Goal: Task Accomplishment & Management: Use online tool/utility

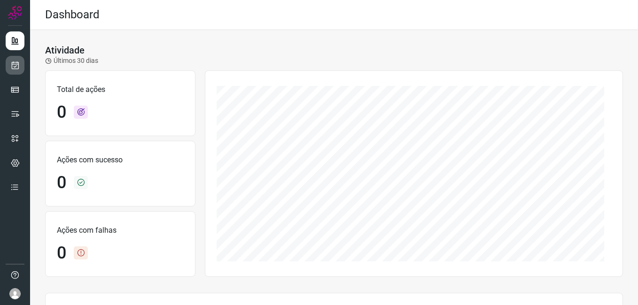
click at [11, 66] on icon at bounding box center [15, 65] width 10 height 9
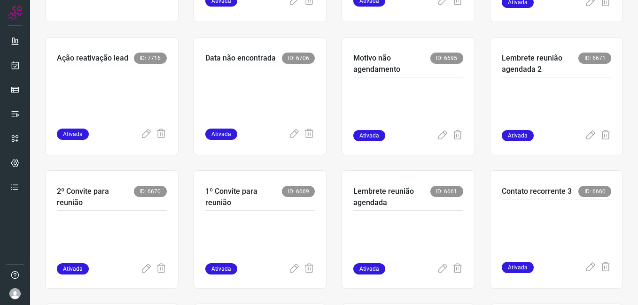
scroll to position [188, 0]
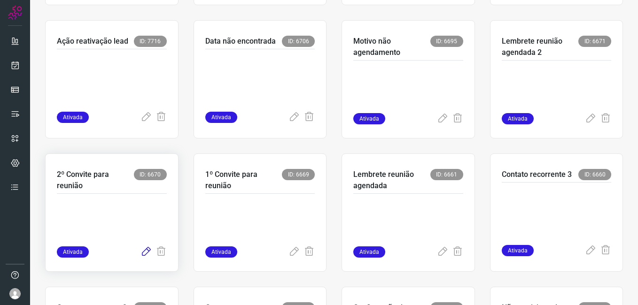
click at [143, 251] on icon at bounding box center [145, 251] width 11 height 11
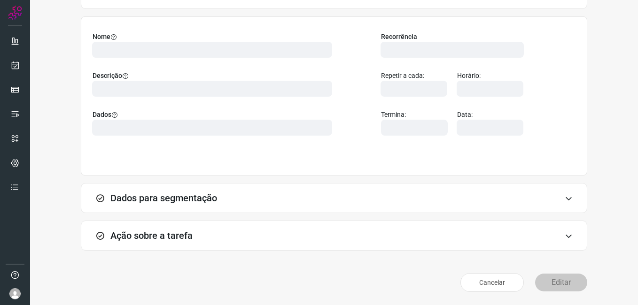
scroll to position [61, 0]
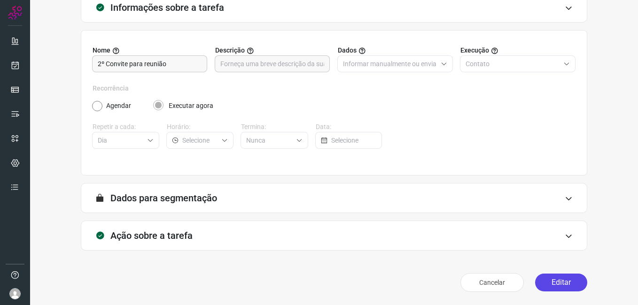
click at [545, 288] on button "Editar" at bounding box center [561, 283] width 52 height 18
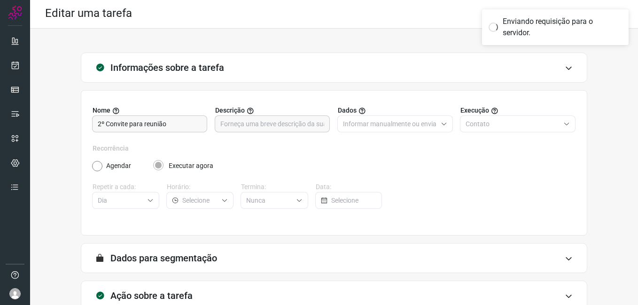
scroll to position [0, 0]
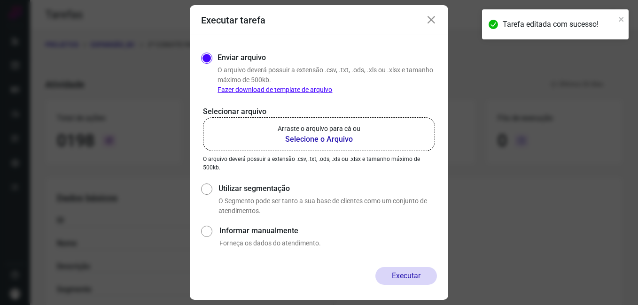
click at [308, 141] on b "Selecione o Arquivo" at bounding box center [318, 139] width 83 height 11
click at [0, 0] on input "Arraste o arquivo para cá ou Selecione o Arquivo" at bounding box center [0, 0] width 0 height 0
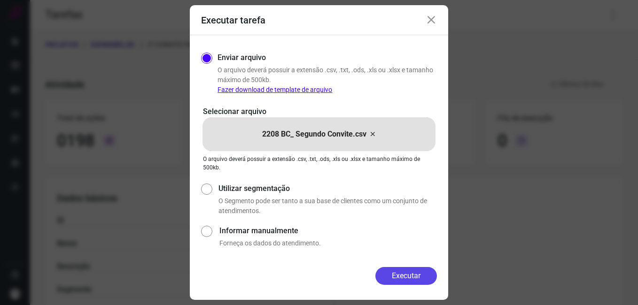
click at [392, 276] on button "Executar" at bounding box center [405, 276] width 61 height 18
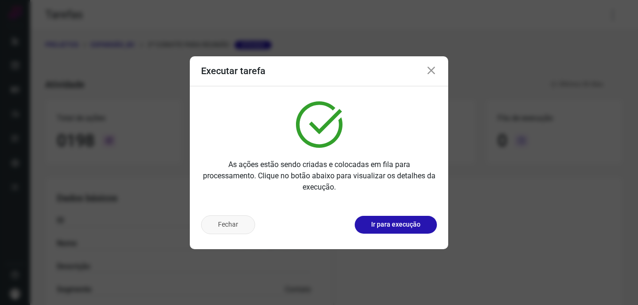
click at [238, 230] on button "Fechar" at bounding box center [228, 224] width 54 height 19
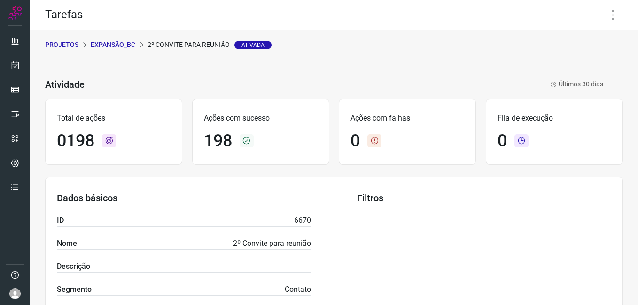
click at [122, 43] on p "Expansão_BC" at bounding box center [113, 45] width 45 height 10
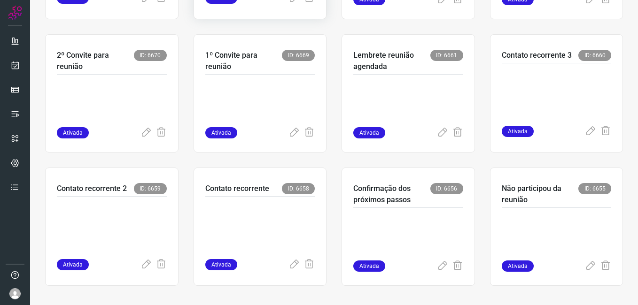
scroll to position [311, 0]
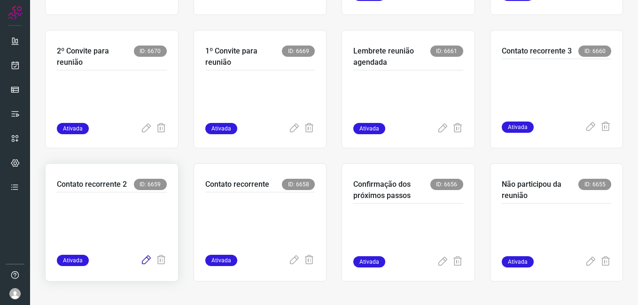
click at [144, 260] on icon at bounding box center [145, 260] width 11 height 11
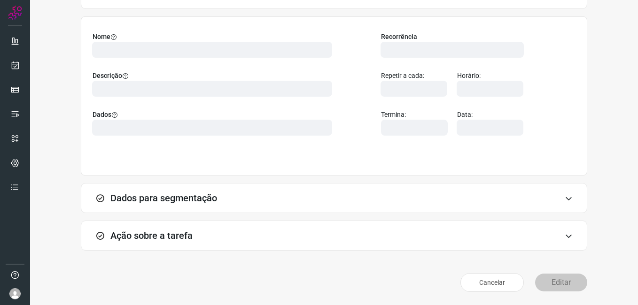
scroll to position [61, 0]
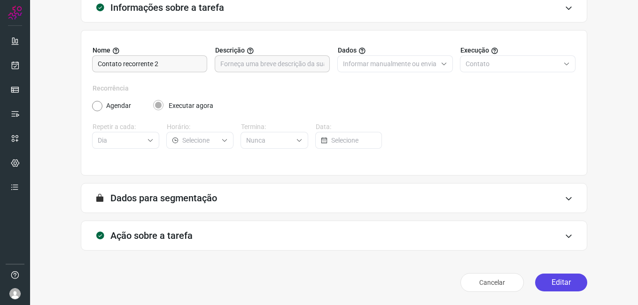
drag, startPoint x: 552, startPoint y: 282, endPoint x: 405, endPoint y: 215, distance: 160.7
click at [552, 283] on button "Editar" at bounding box center [561, 283] width 52 height 18
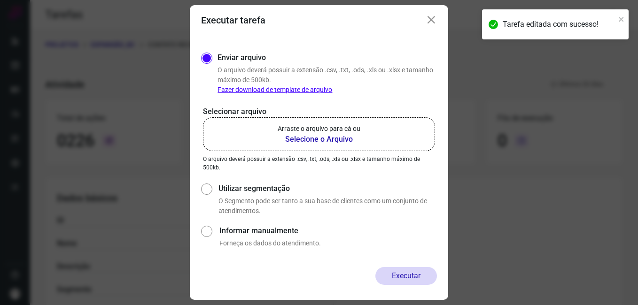
click at [299, 136] on b "Selecione o Arquivo" at bounding box center [318, 139] width 83 height 11
click at [0, 0] on input "Arraste o arquivo para cá ou Selecione o Arquivo" at bounding box center [0, 0] width 0 height 0
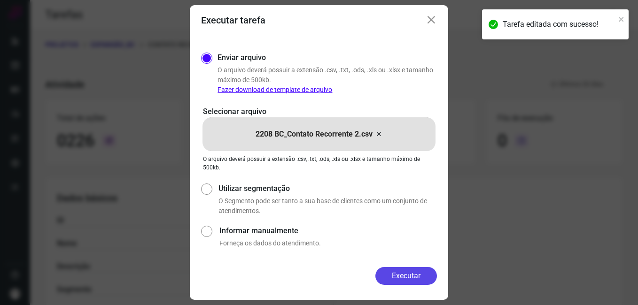
click at [395, 275] on button "Executar" at bounding box center [405, 276] width 61 height 18
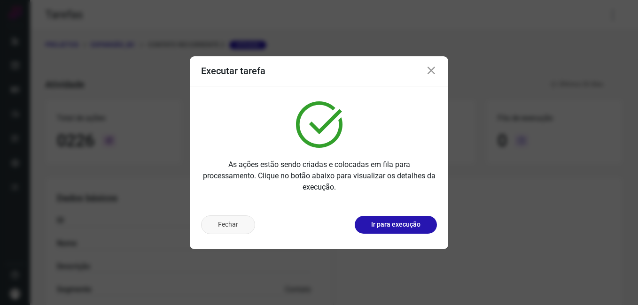
click at [244, 227] on button "Fechar" at bounding box center [228, 224] width 54 height 19
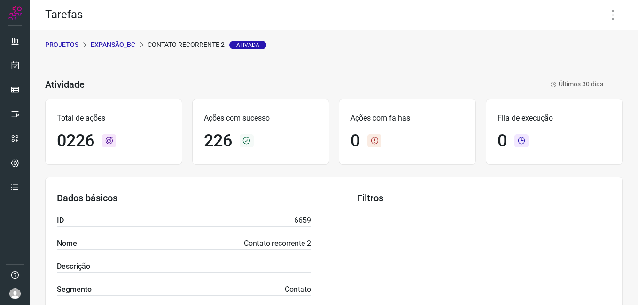
click at [120, 46] on p "Expansão_BC" at bounding box center [113, 45] width 45 height 10
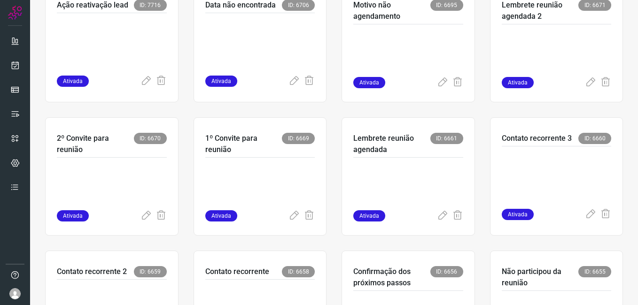
scroll to position [235, 0]
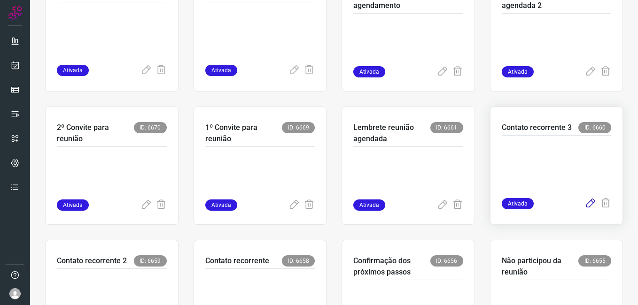
click at [584, 208] on icon at bounding box center [589, 203] width 11 height 11
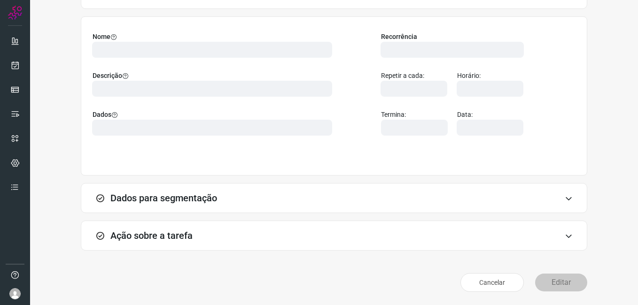
scroll to position [61, 0]
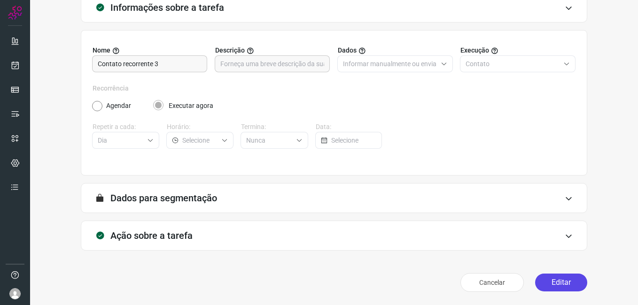
click at [544, 284] on button "Editar" at bounding box center [561, 283] width 52 height 18
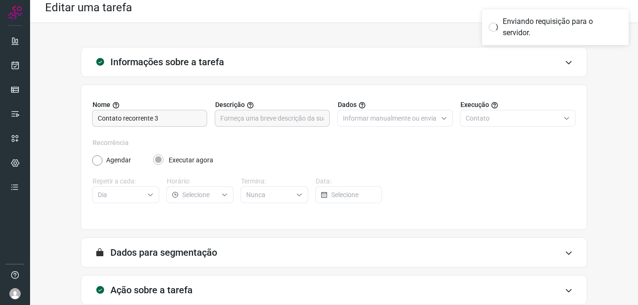
scroll to position [0, 0]
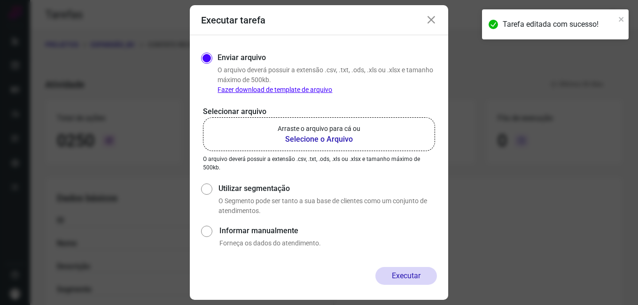
click at [323, 139] on b "Selecione o Arquivo" at bounding box center [318, 139] width 83 height 11
click at [0, 0] on input "Arraste o arquivo para cá ou Selecione o Arquivo" at bounding box center [0, 0] width 0 height 0
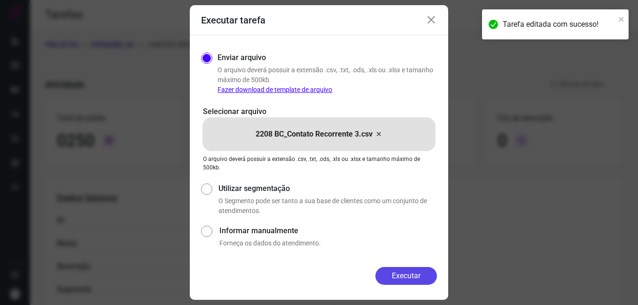
click at [386, 269] on button "Executar" at bounding box center [405, 276] width 61 height 18
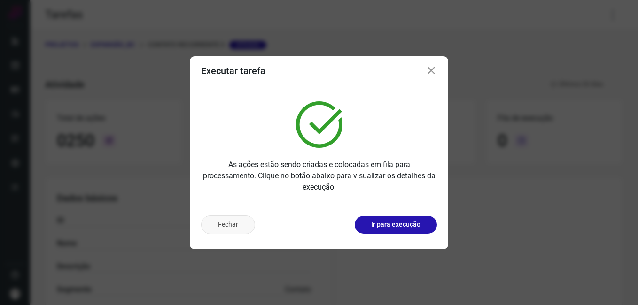
click at [239, 232] on button "Fechar" at bounding box center [228, 224] width 54 height 19
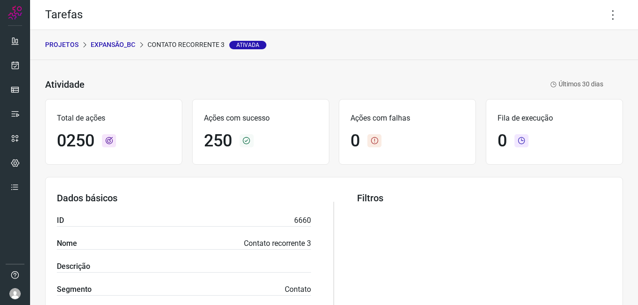
click at [123, 42] on p "Expansão_BC" at bounding box center [113, 45] width 45 height 10
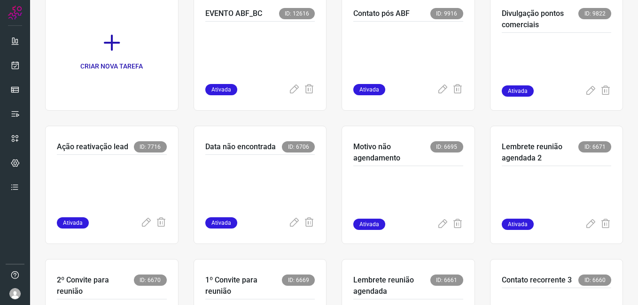
scroll to position [77, 0]
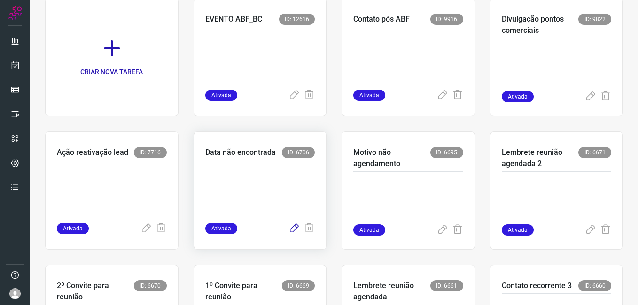
click at [290, 227] on icon at bounding box center [293, 228] width 11 height 11
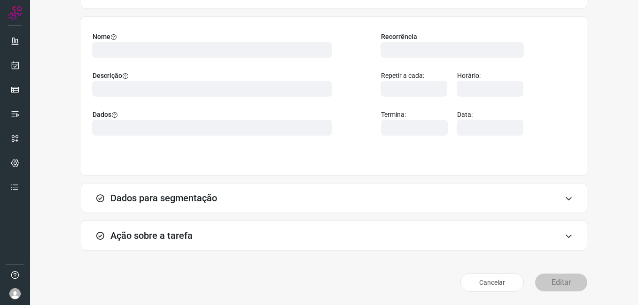
scroll to position [61, 0]
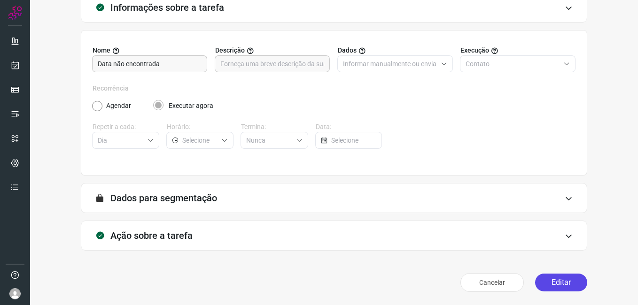
click at [542, 279] on button "Editar" at bounding box center [561, 283] width 52 height 18
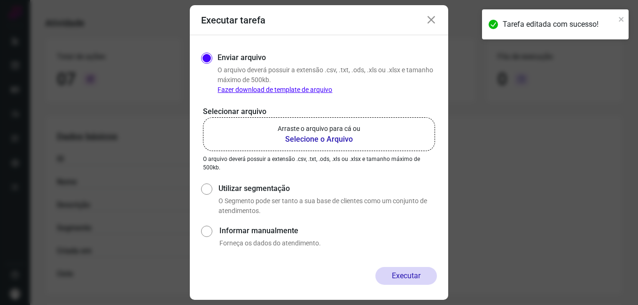
click at [304, 146] on label "Arraste o arquivo para cá ou Selecione o Arquivo" at bounding box center [319, 134] width 232 height 34
click at [0, 0] on input "Arraste o arquivo para cá ou Selecione o Arquivo" at bounding box center [0, 0] width 0 height 0
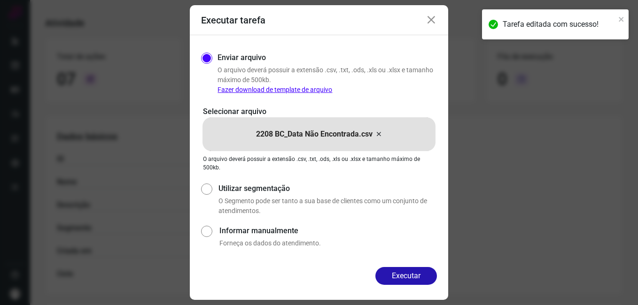
click at [387, 275] on button "Executar" at bounding box center [405, 276] width 61 height 18
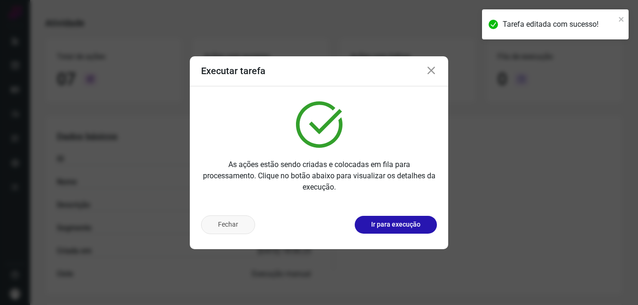
click at [211, 225] on button "Fechar" at bounding box center [228, 224] width 54 height 19
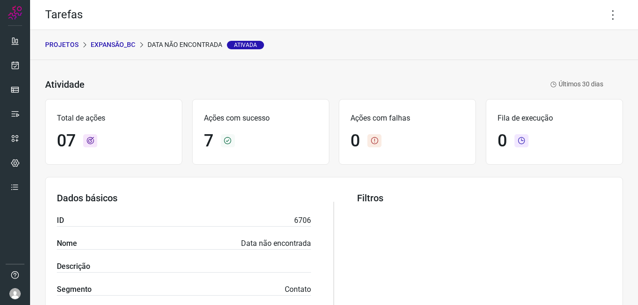
click at [113, 45] on p "Expansão_BC" at bounding box center [113, 45] width 45 height 10
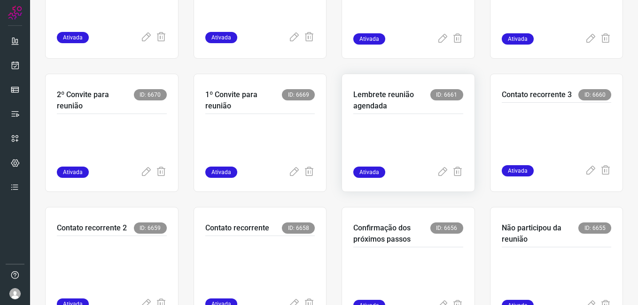
scroll to position [311, 0]
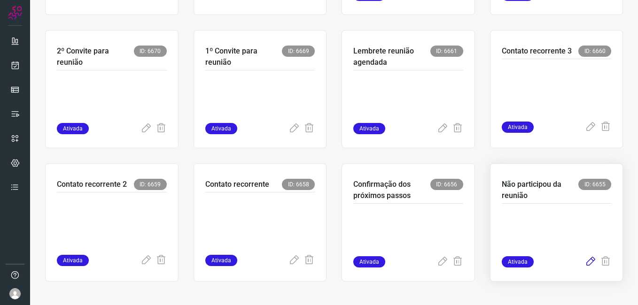
click at [587, 258] on icon at bounding box center [589, 261] width 11 height 11
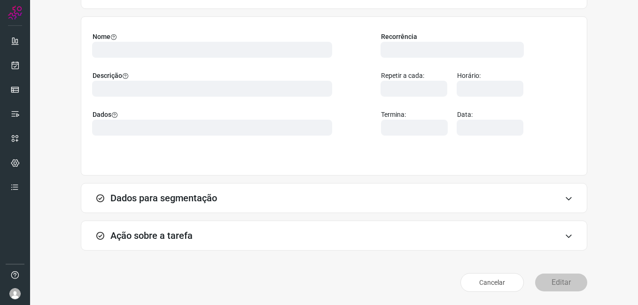
scroll to position [61, 0]
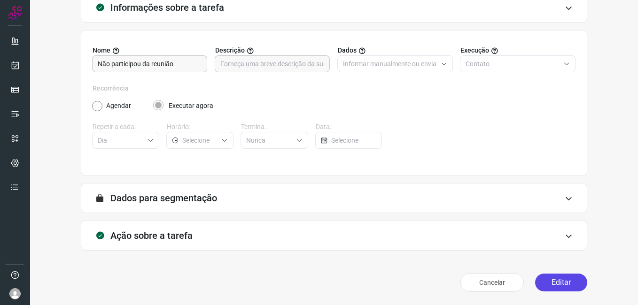
click at [546, 281] on button "Editar" at bounding box center [561, 283] width 52 height 18
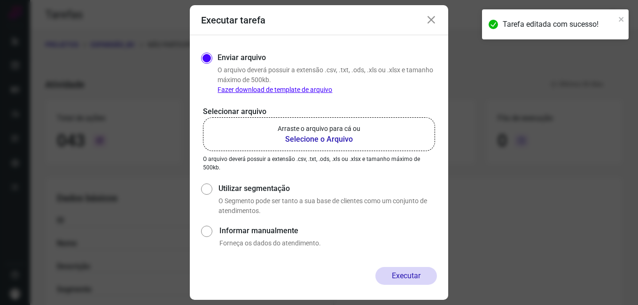
click at [288, 139] on b "Selecione o Arquivo" at bounding box center [318, 139] width 83 height 11
click at [0, 0] on input "Arraste o arquivo para cá ou Selecione o Arquivo" at bounding box center [0, 0] width 0 height 0
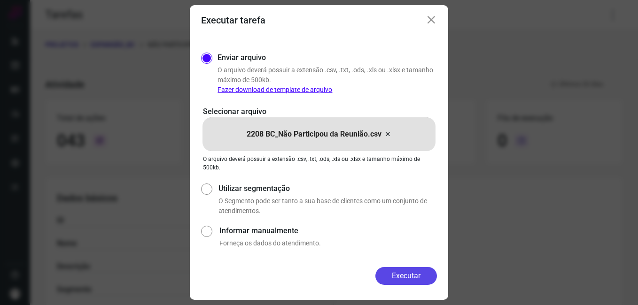
click at [389, 269] on button "Executar" at bounding box center [405, 276] width 61 height 18
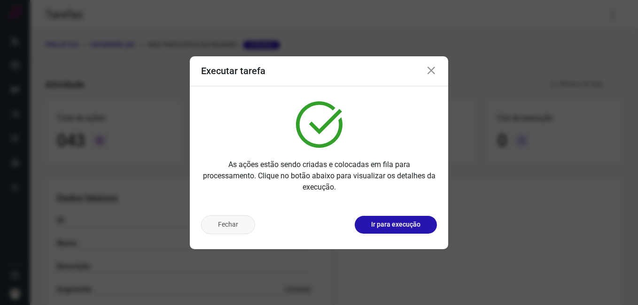
click at [211, 226] on button "Fechar" at bounding box center [228, 224] width 54 height 19
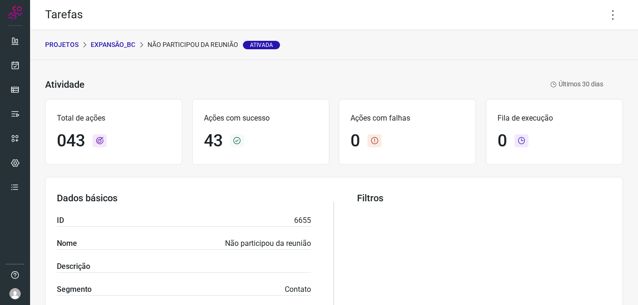
click at [113, 46] on p "Expansão_BC" at bounding box center [113, 45] width 45 height 10
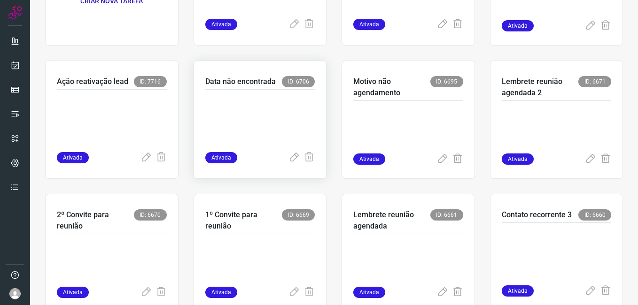
scroll to position [188, 0]
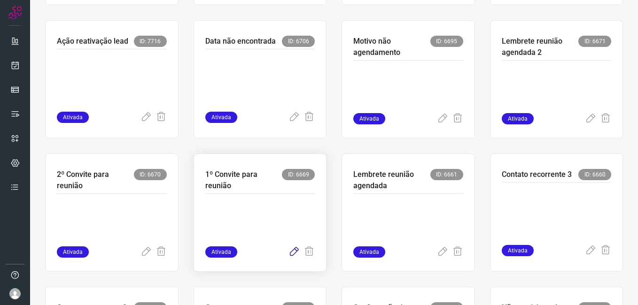
click at [288, 257] on icon at bounding box center [293, 251] width 11 height 11
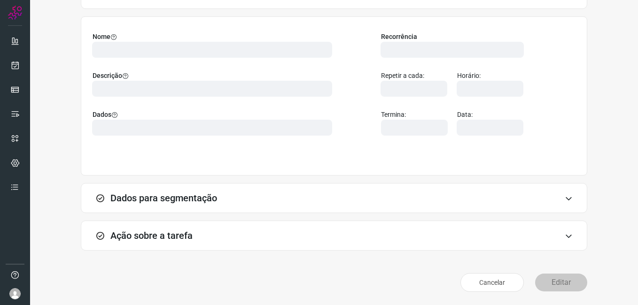
scroll to position [61, 0]
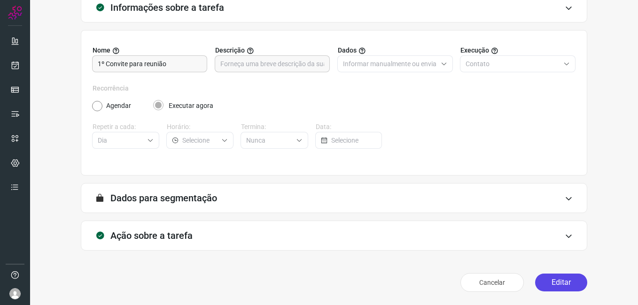
click at [550, 286] on button "Editar" at bounding box center [561, 283] width 52 height 18
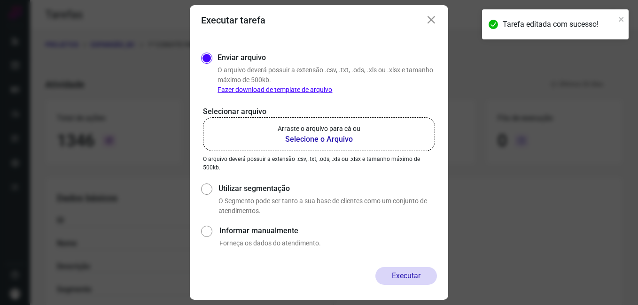
click at [290, 139] on b "Selecione o Arquivo" at bounding box center [318, 139] width 83 height 11
click at [0, 0] on input "Arraste o arquivo para cá ou Selecione o Arquivo" at bounding box center [0, 0] width 0 height 0
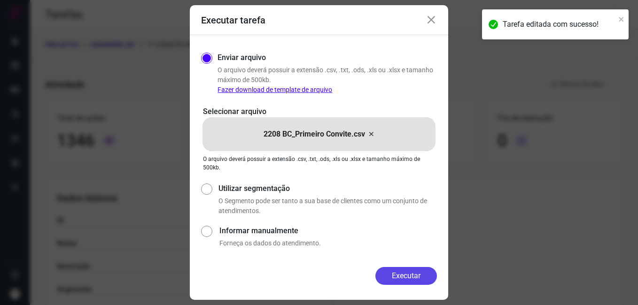
click at [385, 269] on button "Executar" at bounding box center [405, 276] width 61 height 18
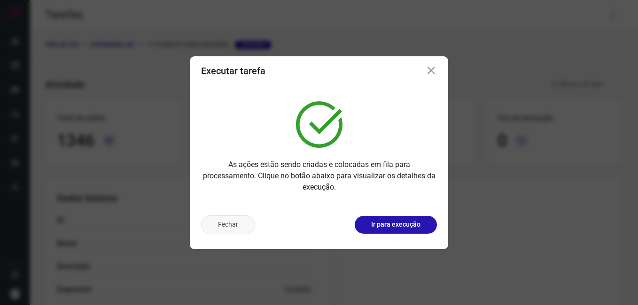
click at [223, 226] on button "Fechar" at bounding box center [228, 224] width 54 height 19
